Goal: Navigation & Orientation: Find specific page/section

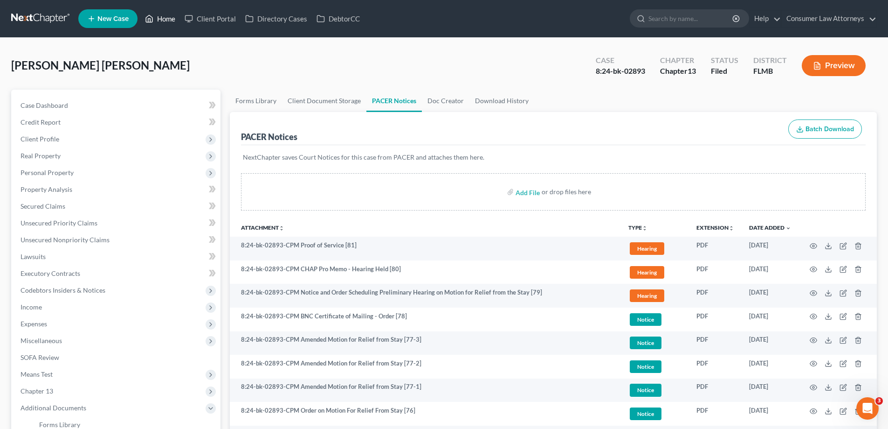
click at [164, 17] on link "Home" at bounding box center [160, 18] width 40 height 17
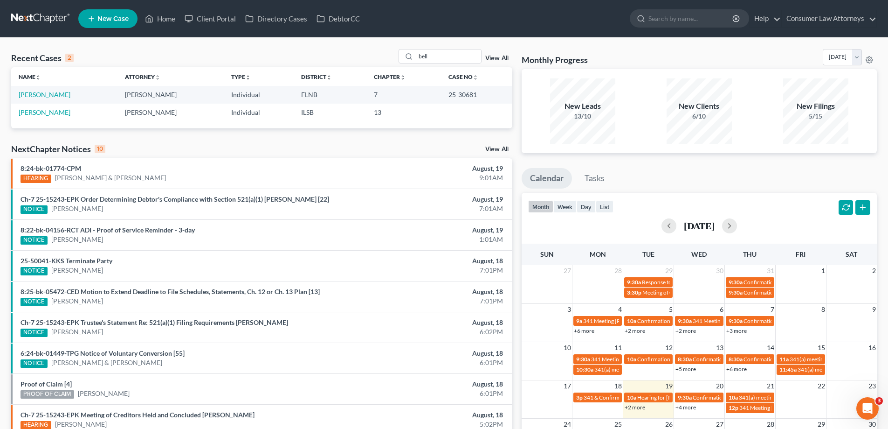
click at [635, 409] on link "+2 more" at bounding box center [635, 406] width 21 height 7
